Goal: Transaction & Acquisition: Purchase product/service

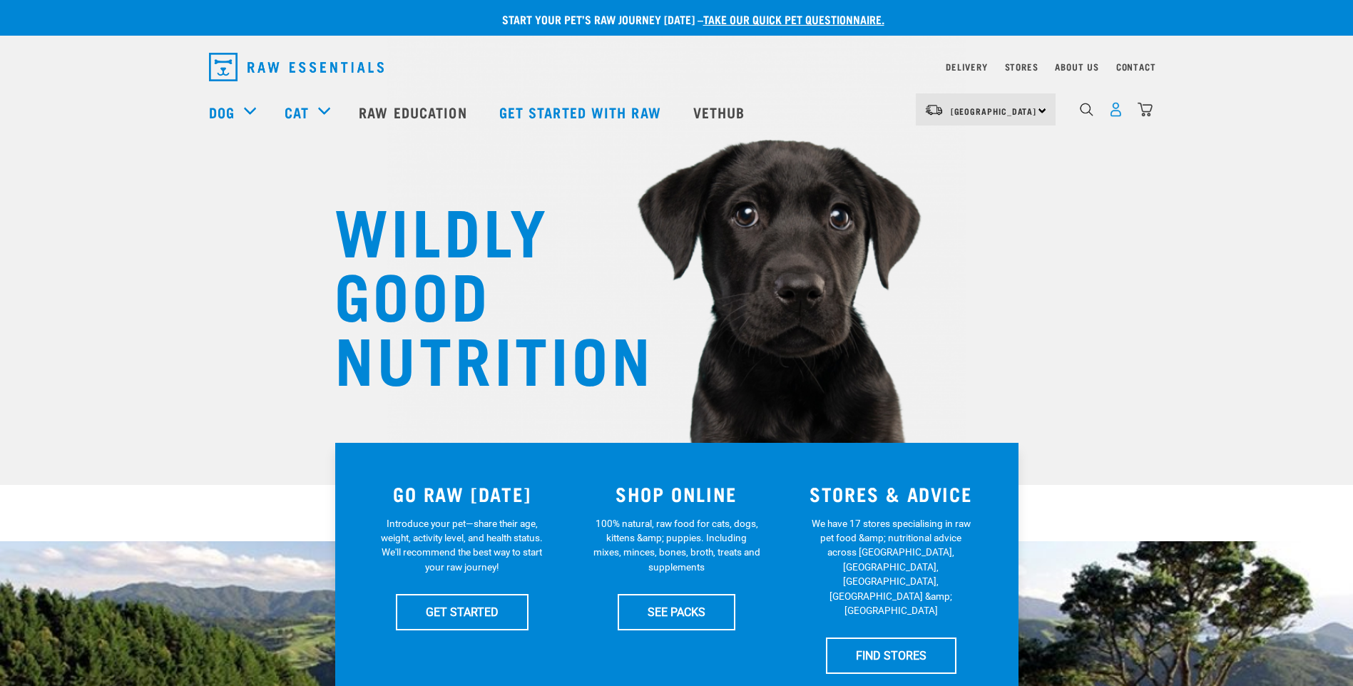
click at [1114, 113] on img "dropdown navigation" at bounding box center [1115, 109] width 15 height 15
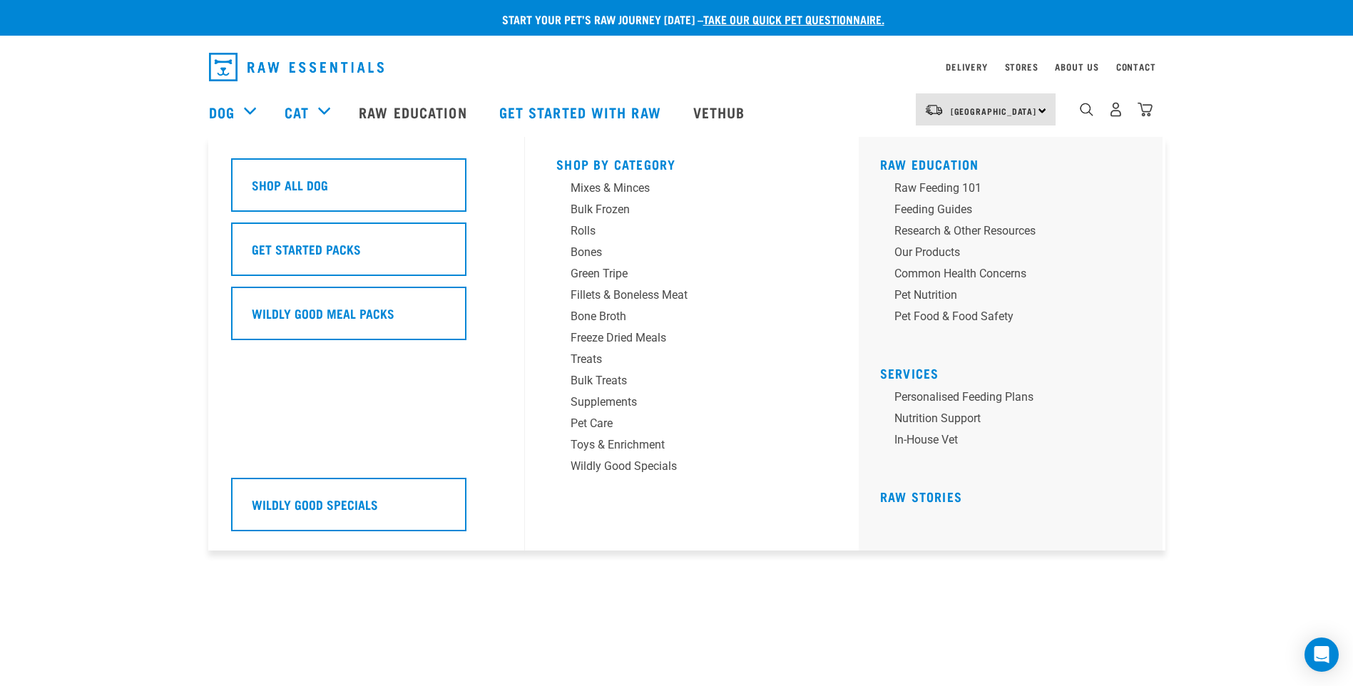
click at [249, 108] on div "Dog" at bounding box center [239, 111] width 61 height 57
click at [602, 315] on div "Bone Broth" at bounding box center [681, 316] width 222 height 17
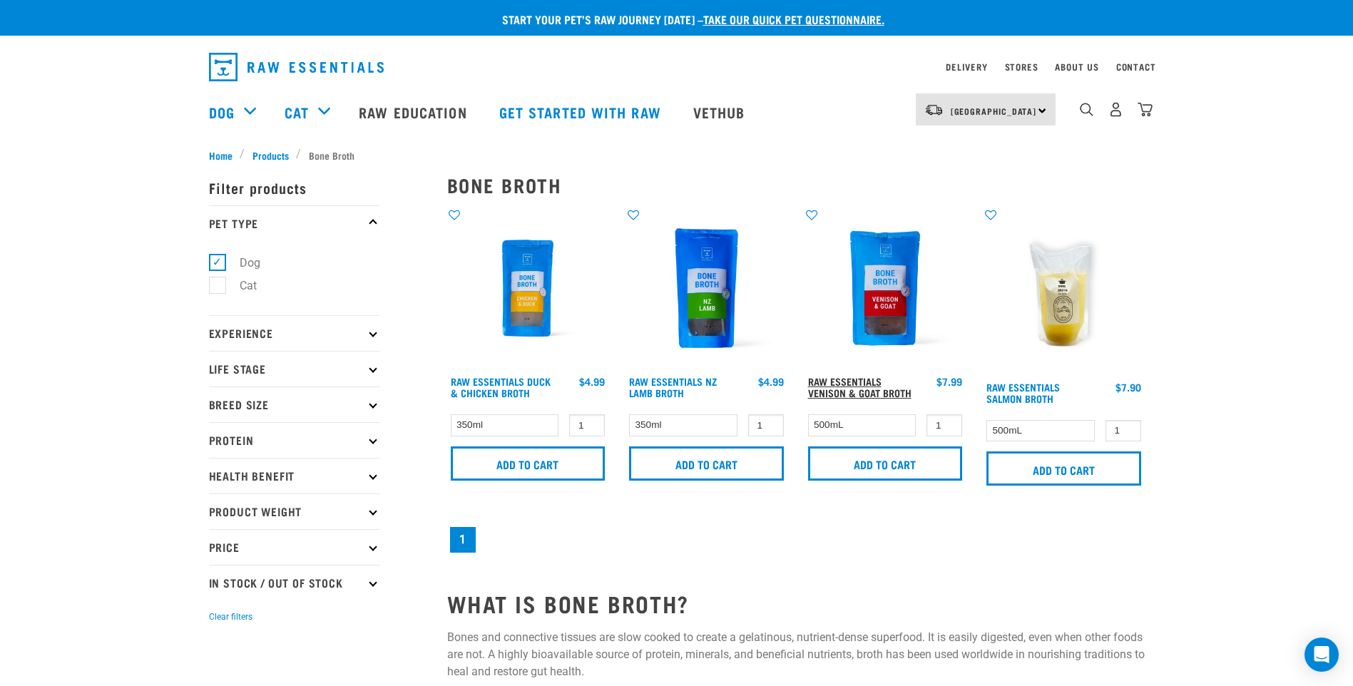
click at [855, 383] on link "Raw Essentials Venison & Goat Broth" at bounding box center [859, 387] width 103 height 16
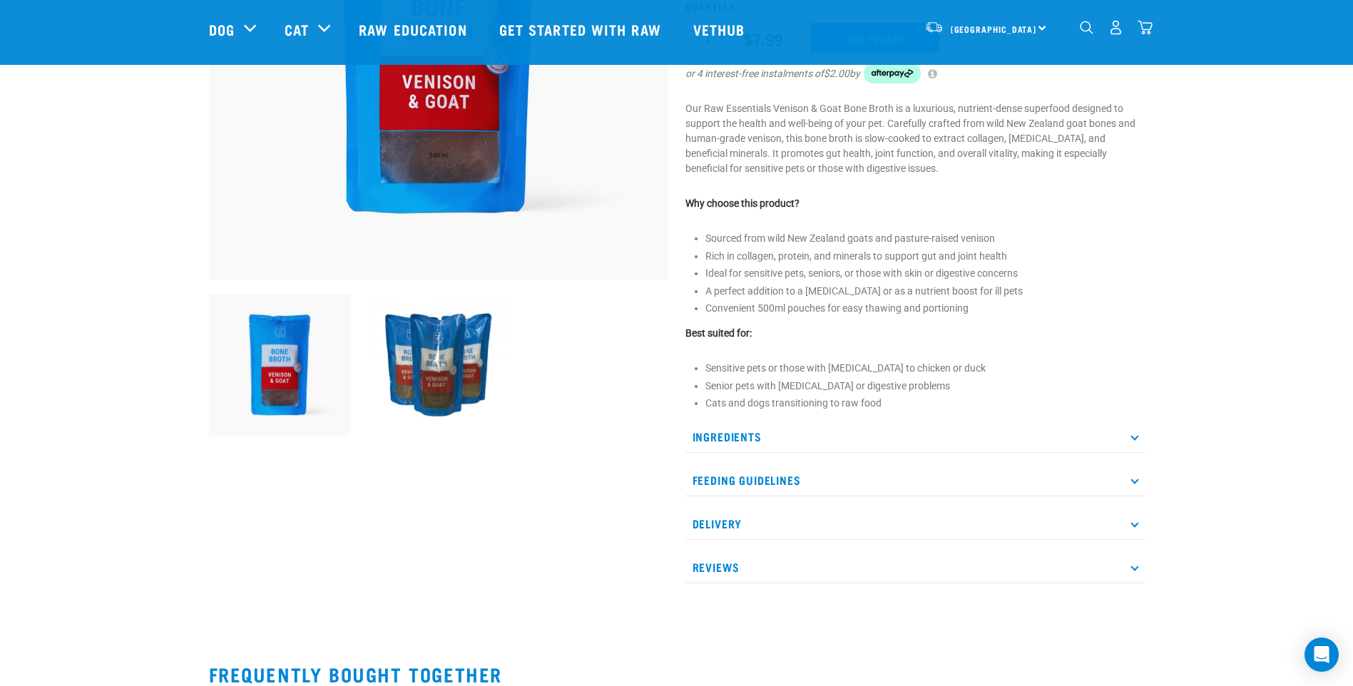
scroll to position [285, 0]
click at [1134, 482] on icon at bounding box center [1134, 479] width 8 height 8
